Goal: Task Accomplishment & Management: Use online tool/utility

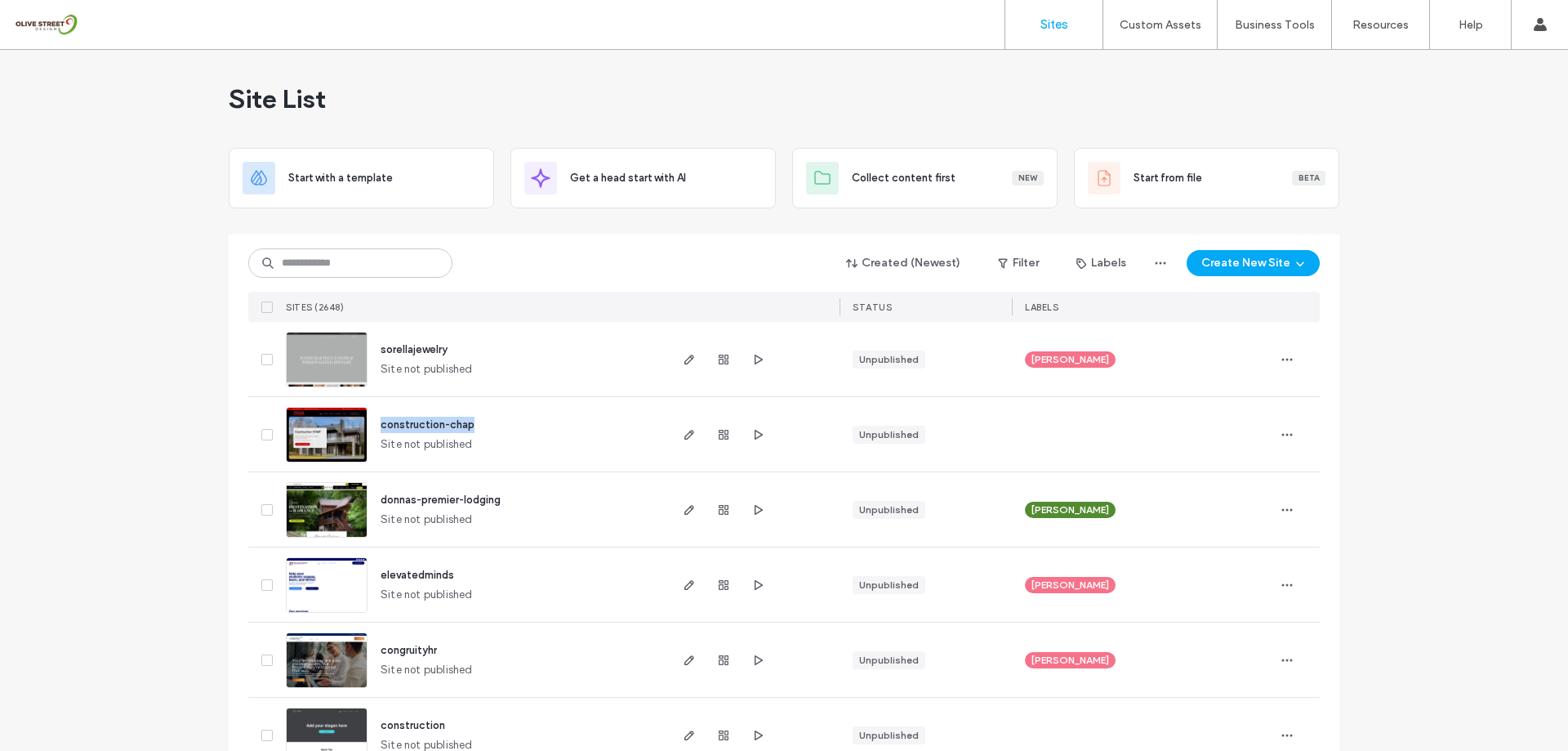
drag, startPoint x: 441, startPoint y: 422, endPoint x: 370, endPoint y: 420, distance: 71.0
click at [370, 420] on div "construction-chap Site not published" at bounding box center [516, 434] width 298 height 75
click at [790, 435] on use "button" at bounding box center [1287, 434] width 11 height 2
click at [531, 422] on div "construction-chap Site not published" at bounding box center [516, 434] width 298 height 75
click at [790, 266] on button "Create New Site" at bounding box center [1254, 263] width 134 height 27
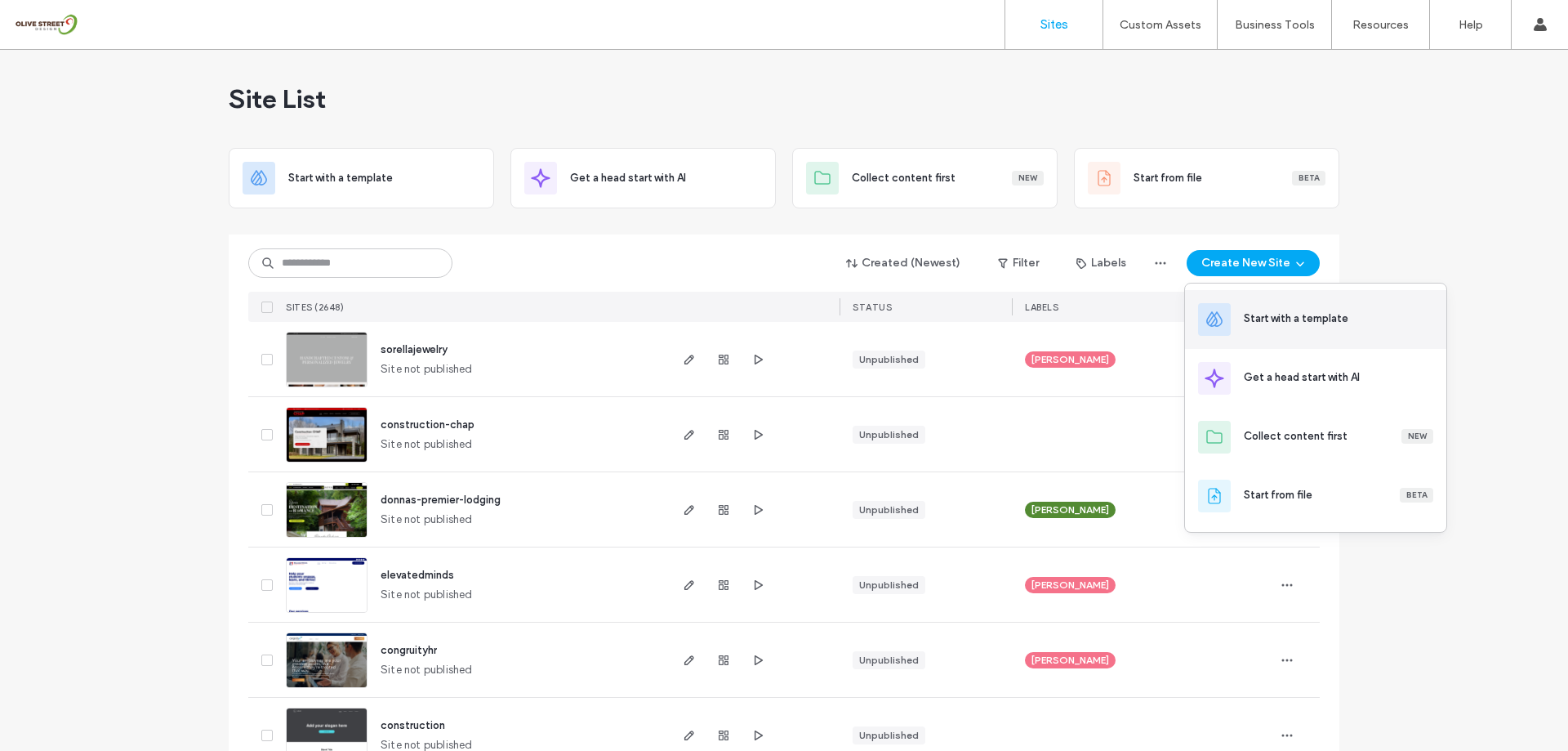
click at [790, 326] on div "Start with a template" at bounding box center [1296, 318] width 104 height 17
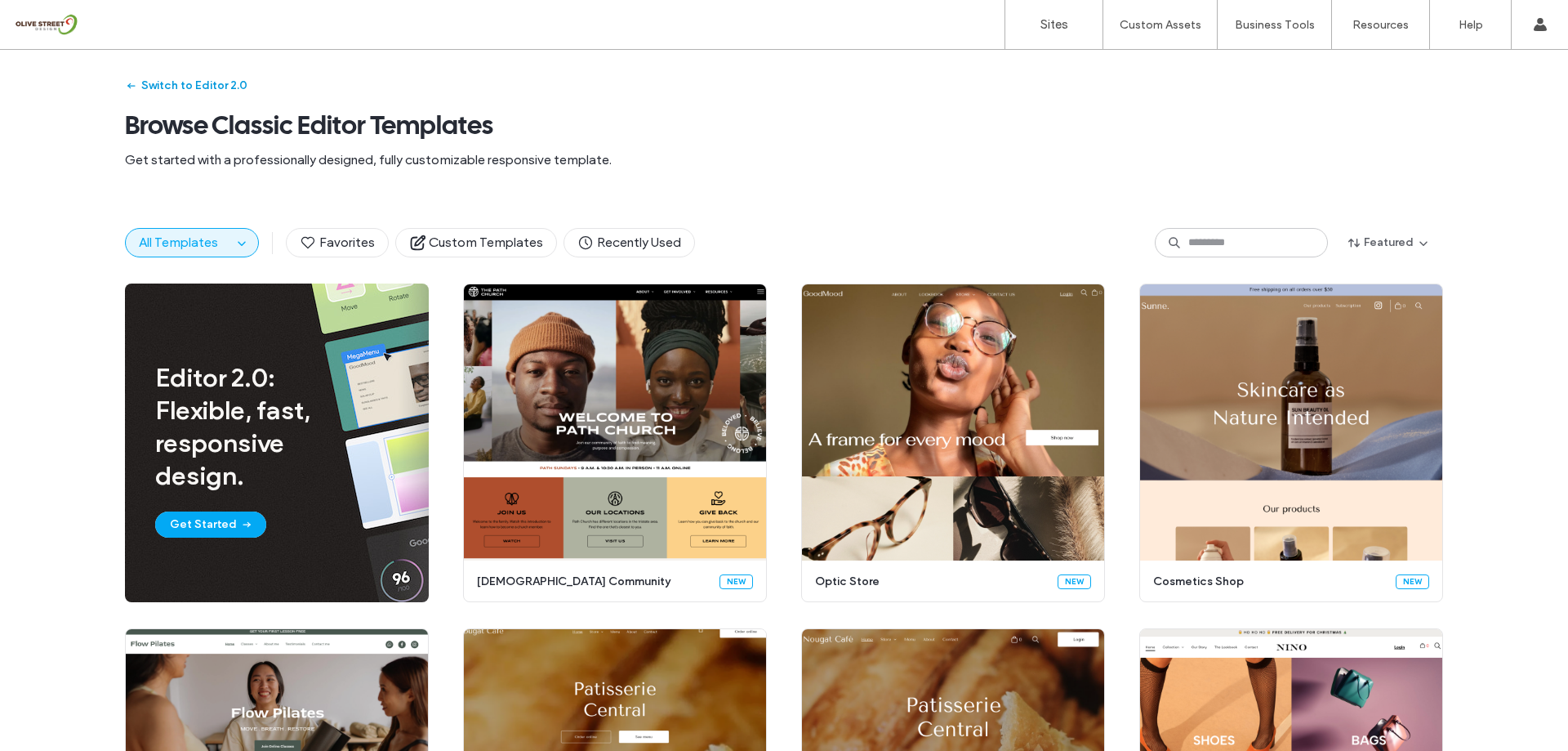
click at [158, 85] on button "Switch to Editor 2.0" at bounding box center [186, 85] width 123 height 27
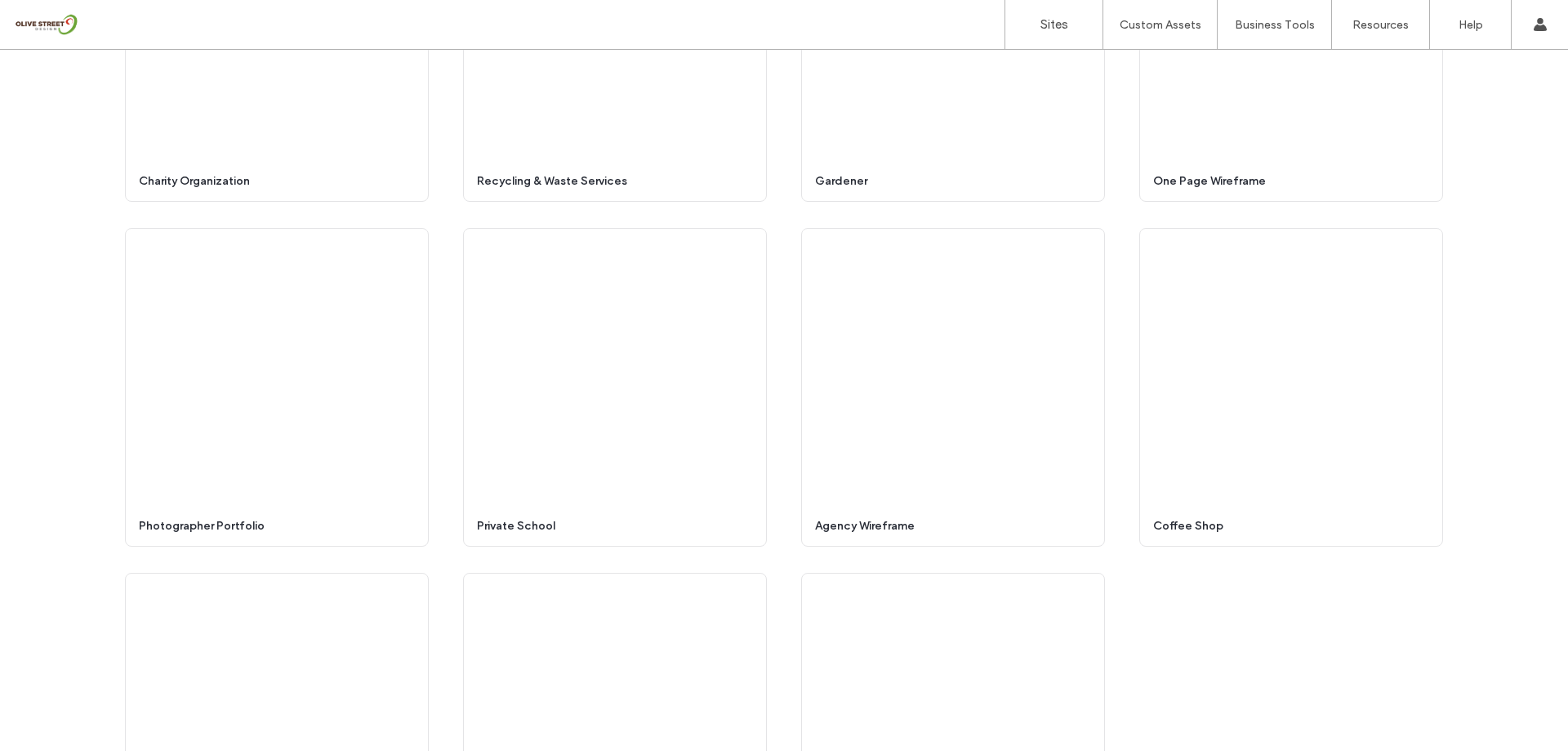
scroll to position [5047, 0]
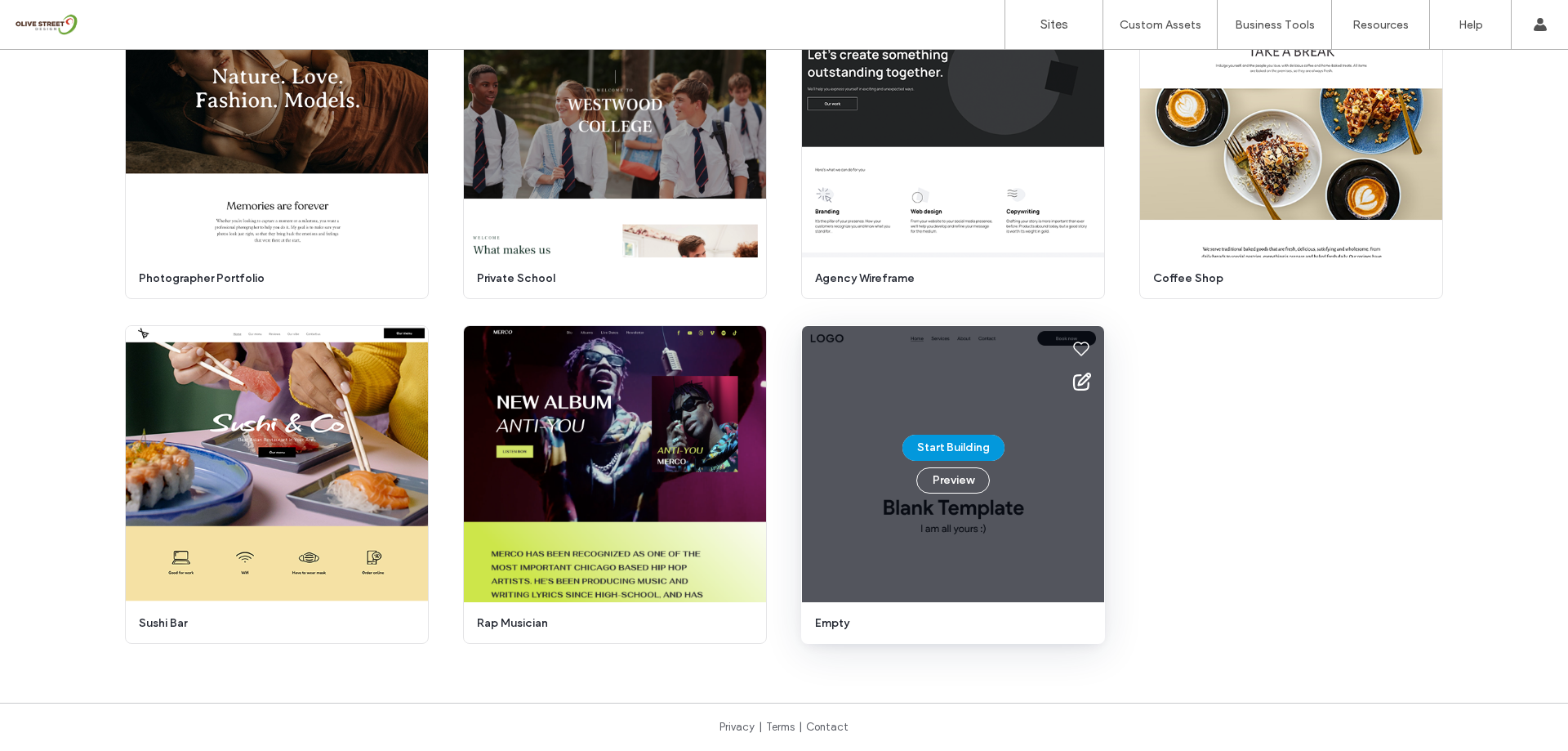
click at [790, 449] on button "Start Building" at bounding box center [953, 448] width 102 height 27
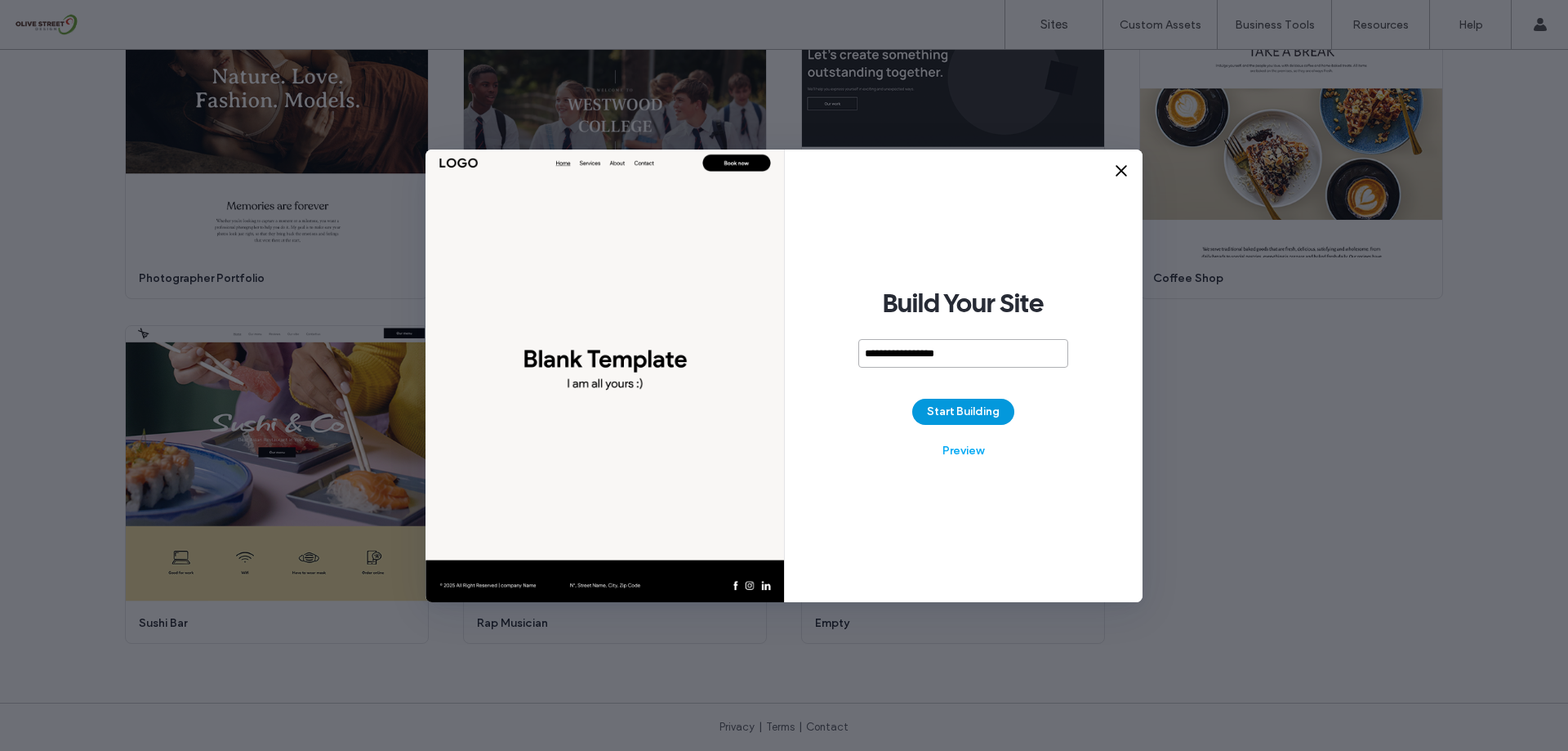
type input "**********"
click at [790, 414] on button "Start Building" at bounding box center [963, 411] width 102 height 27
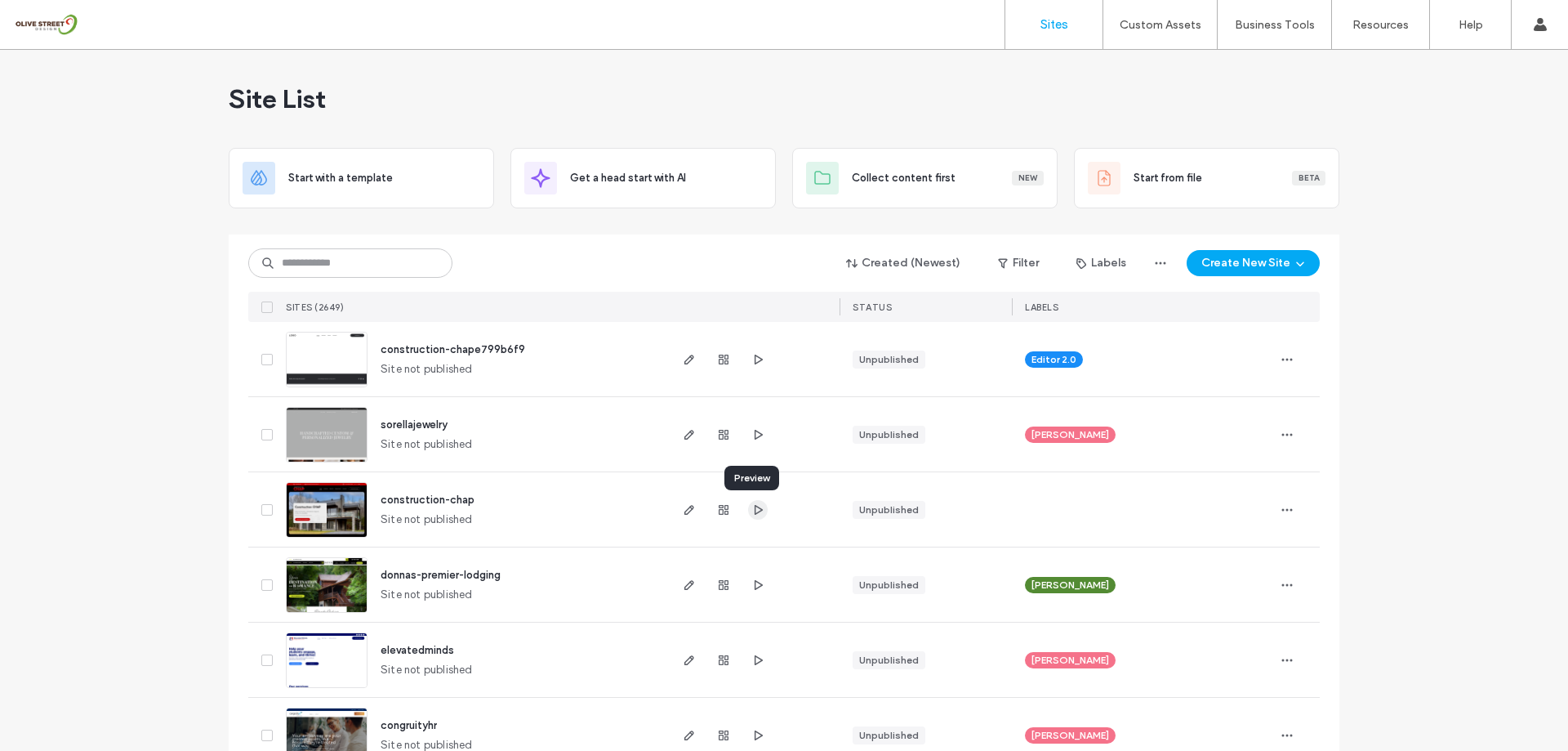
click at [748, 512] on span "button" at bounding box center [758, 510] width 20 height 20
drag, startPoint x: 372, startPoint y: 501, endPoint x: 467, endPoint y: 408, distance: 132.9
click at [475, 497] on div "construction-chap Site not published" at bounding box center [516, 510] width 298 height 75
